Goal: Task Accomplishment & Management: Use online tool/utility

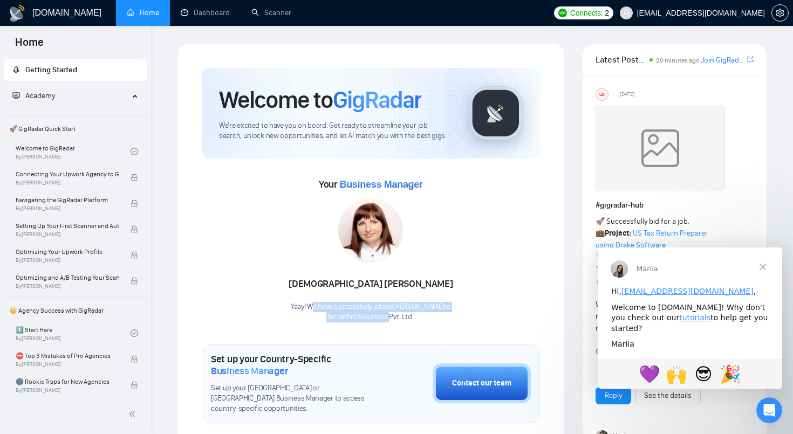
drag, startPoint x: 321, startPoint y: 309, endPoint x: 387, endPoint y: 319, distance: 67.2
click at [387, 319] on div "Yaay! We have successfully added Sunita Rao to TechInfini Solutions Pvt. Ltd. ." at bounding box center [371, 312] width 164 height 21
click at [387, 319] on p "TechInfini Solutions Pvt. Ltd. ." at bounding box center [371, 317] width 164 height 10
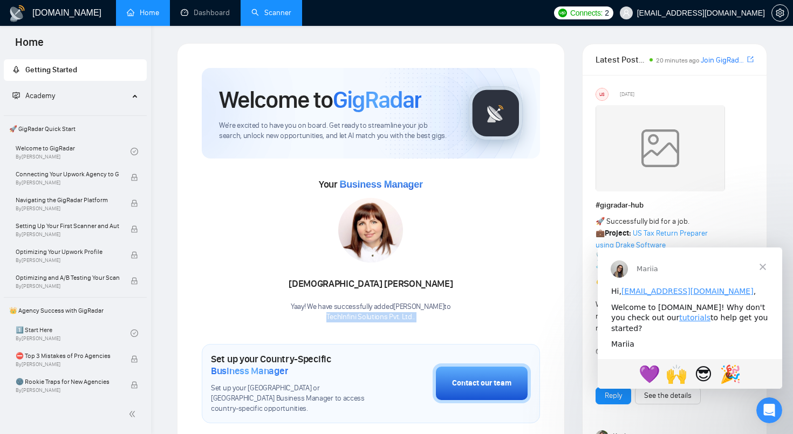
click at [275, 13] on link "Scanner" at bounding box center [271, 12] width 40 height 9
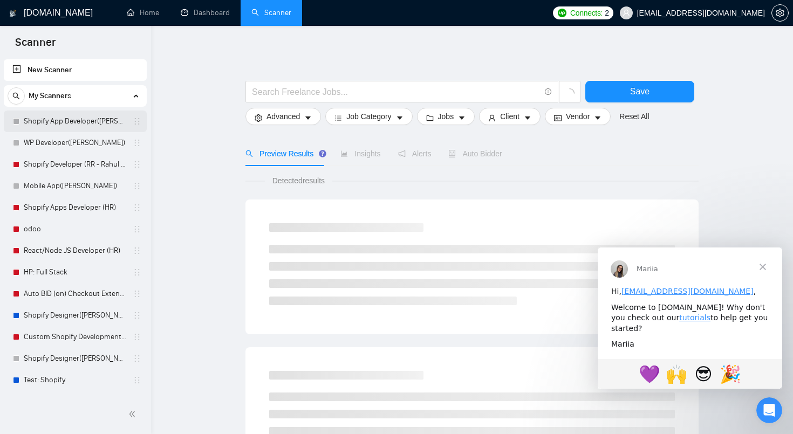
click at [74, 122] on link "Shopify App Developer(TM - Tikendra)" at bounding box center [75, 122] width 103 height 22
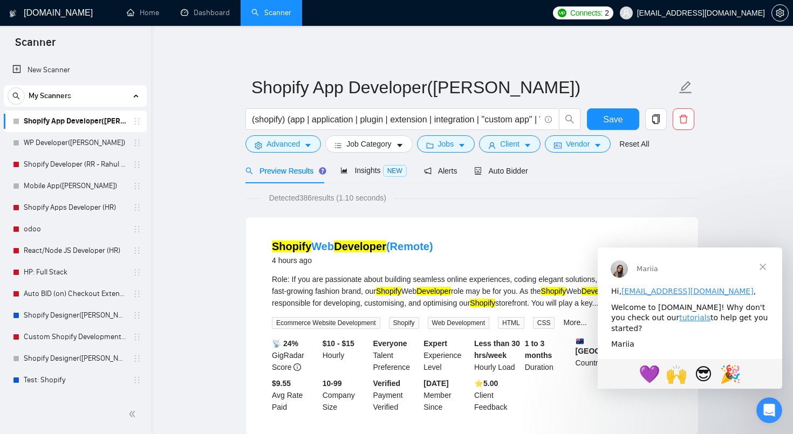
click at [767, 267] on span "Close" at bounding box center [763, 267] width 39 height 39
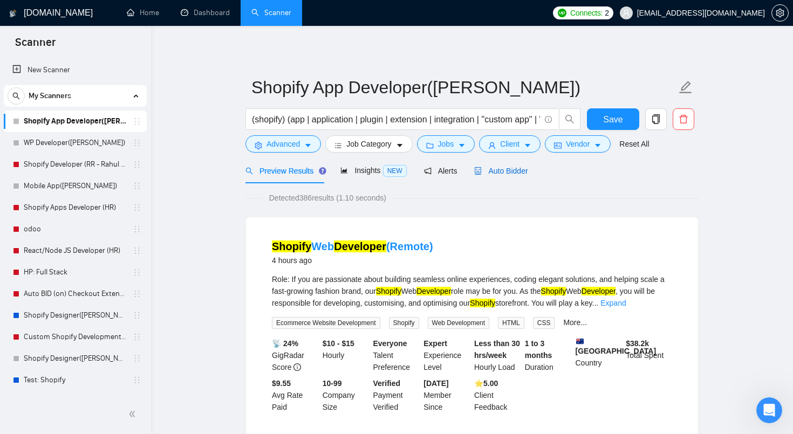
click at [510, 173] on span "Auto Bidder" at bounding box center [500, 171] width 53 height 9
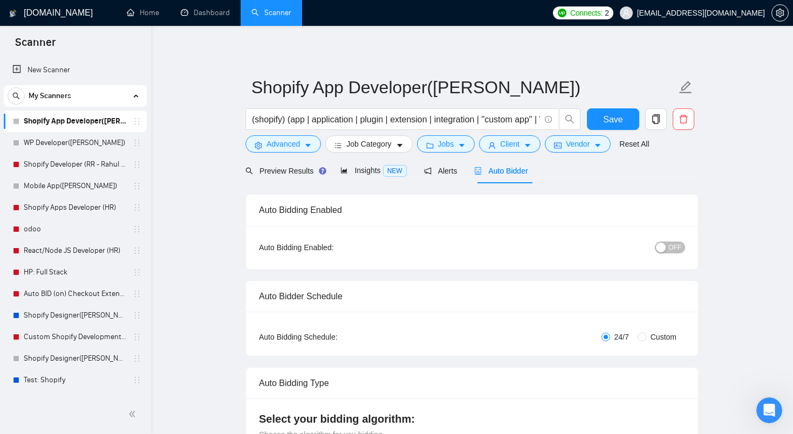
radio input "false"
radio input "true"
checkbox input "true"
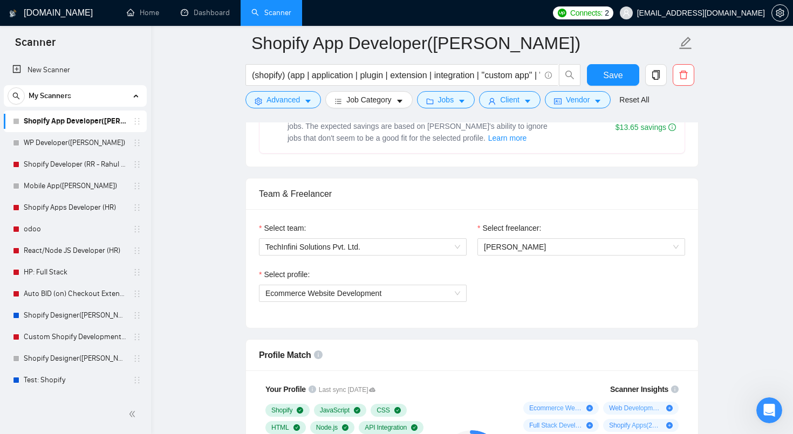
scroll to position [638, 0]
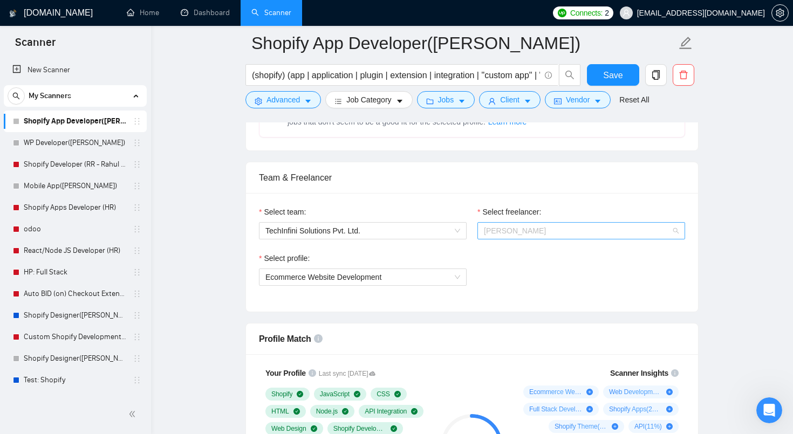
click at [539, 234] on span "Tikendra Maitry" at bounding box center [581, 231] width 195 height 16
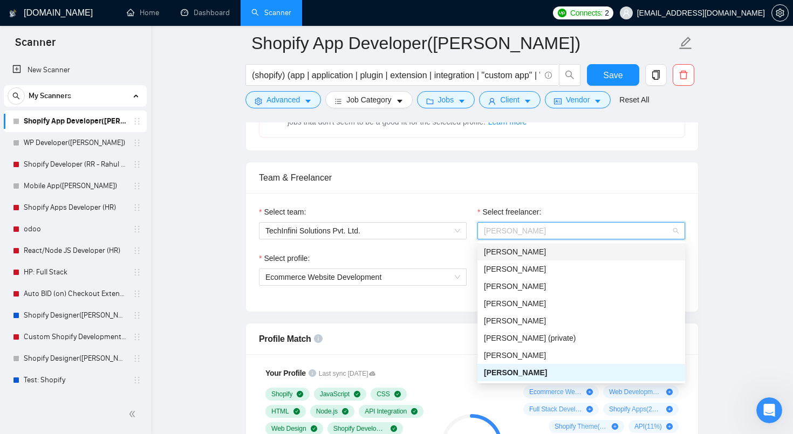
click at [531, 251] on div "Pratik Gour" at bounding box center [581, 252] width 195 height 12
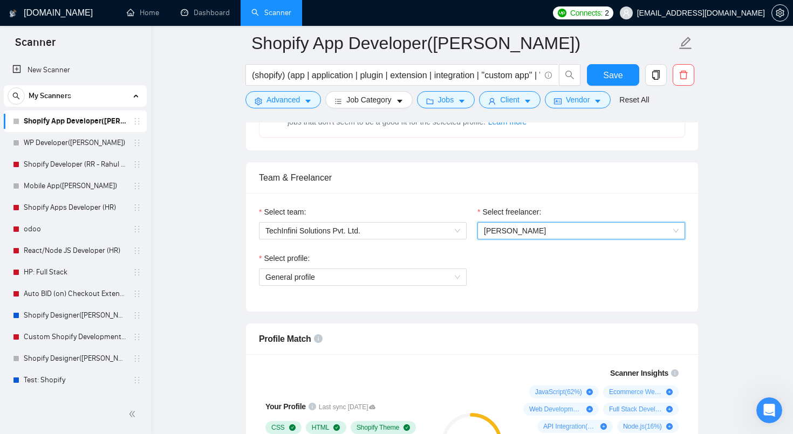
click at [536, 230] on span "Pratik Gour" at bounding box center [581, 231] width 195 height 16
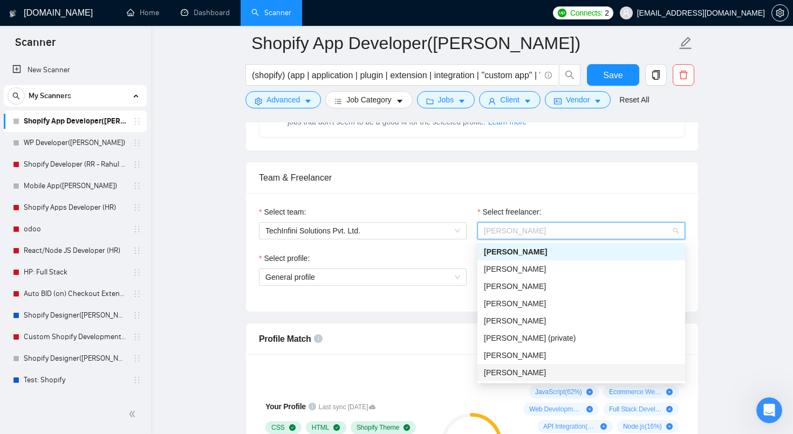
click at [511, 373] on span "Tikendra Maitry" at bounding box center [515, 373] width 62 height 9
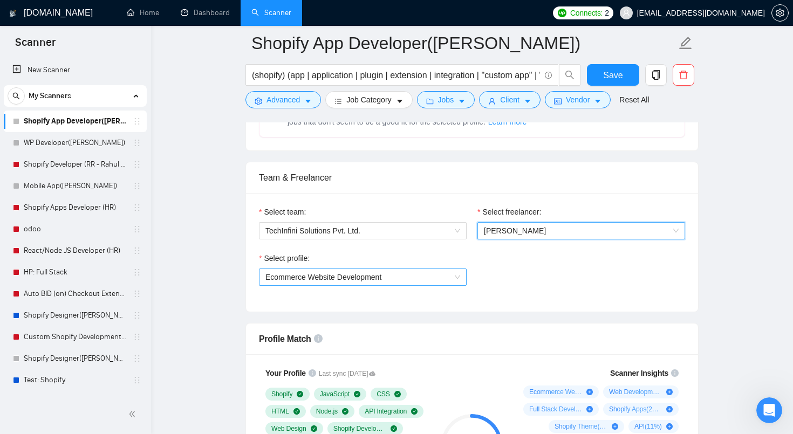
click at [448, 271] on span "Ecommerce Website Development" at bounding box center [362, 277] width 195 height 16
click at [369, 262] on div "Select profile:" at bounding box center [363, 261] width 208 height 16
click at [364, 276] on span "Ecommerce Website Development" at bounding box center [323, 277] width 116 height 9
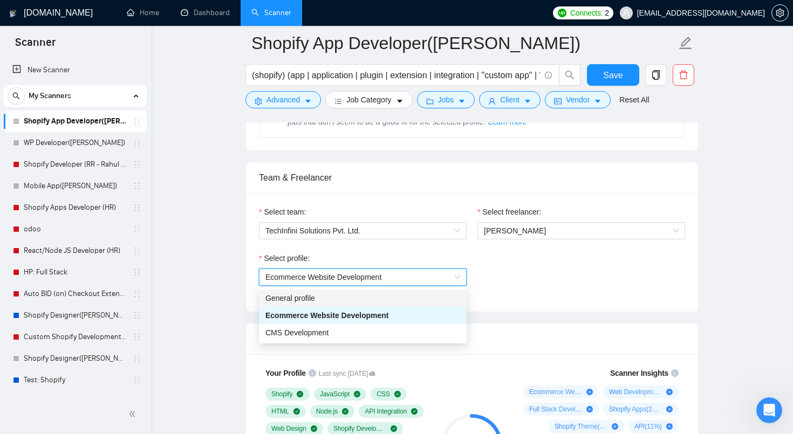
click at [542, 298] on div "Select profile: 1017484851352698949 Ecommerce Website Development" at bounding box center [472, 276] width 437 height 46
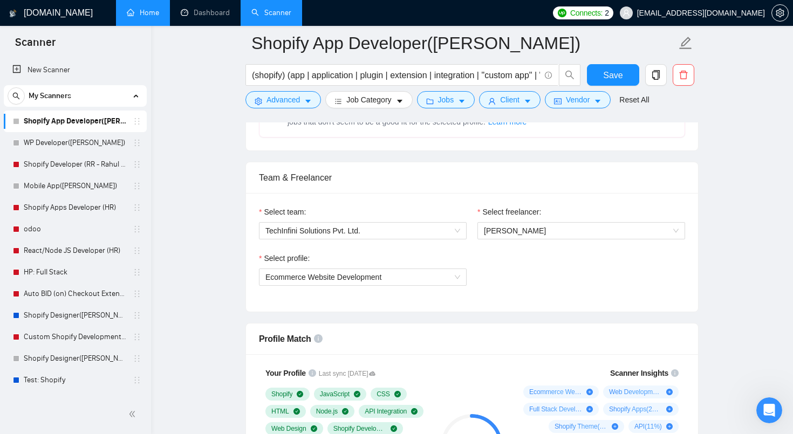
click at [147, 16] on link "Home" at bounding box center [143, 12] width 32 height 9
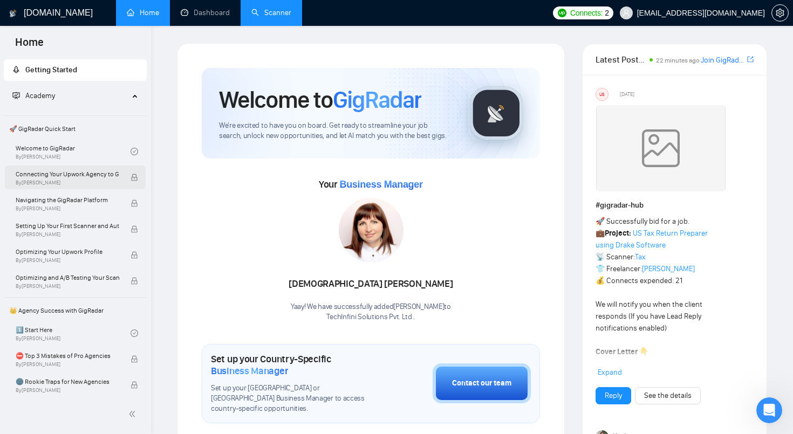
click at [74, 174] on span "Connecting Your Upwork Agency to GigRadar" at bounding box center [68, 174] width 104 height 11
click at [731, 13] on span "rahul@techinfini.com" at bounding box center [701, 13] width 128 height 0
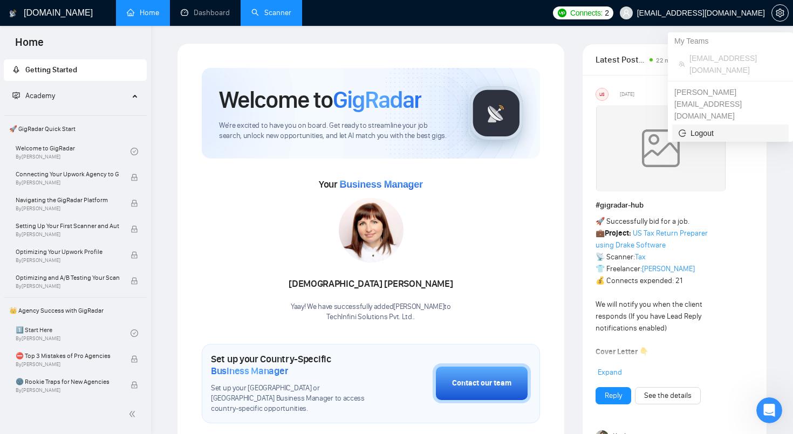
click at [699, 127] on span "Logout" at bounding box center [731, 133] width 104 height 12
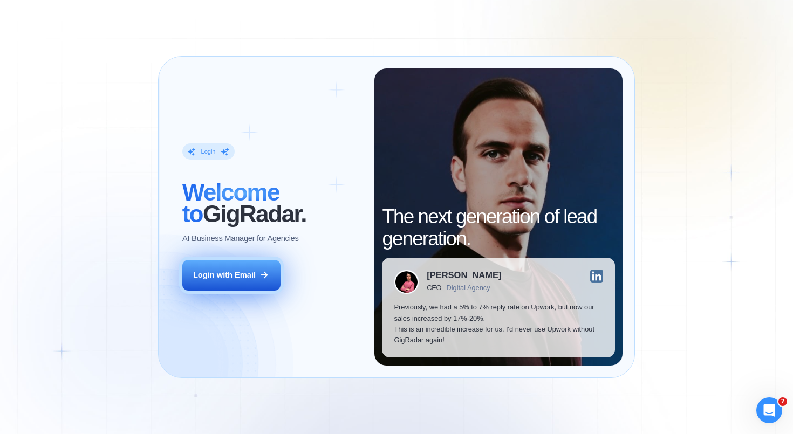
click at [253, 274] on button "Login with Email" at bounding box center [231, 275] width 98 height 31
